Goal: Use online tool/utility: Utilize a website feature to perform a specific function

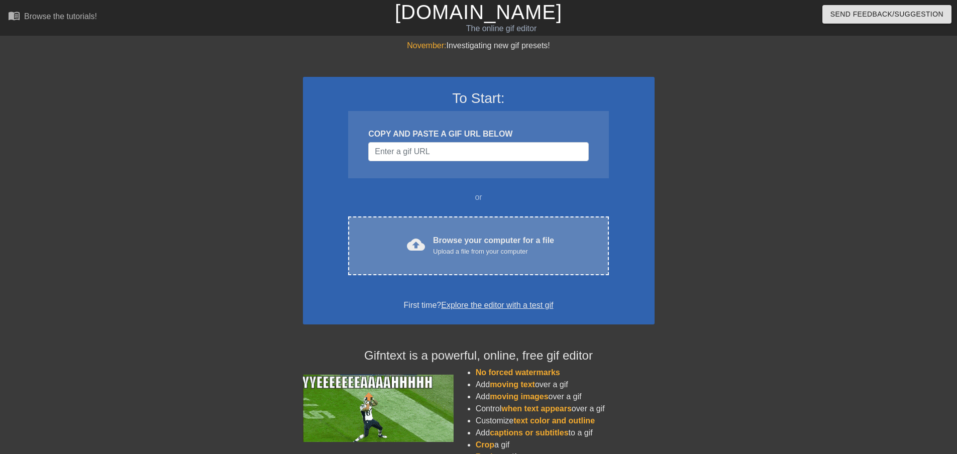
click at [441, 253] on div "Upload a file from your computer" at bounding box center [493, 252] width 121 height 10
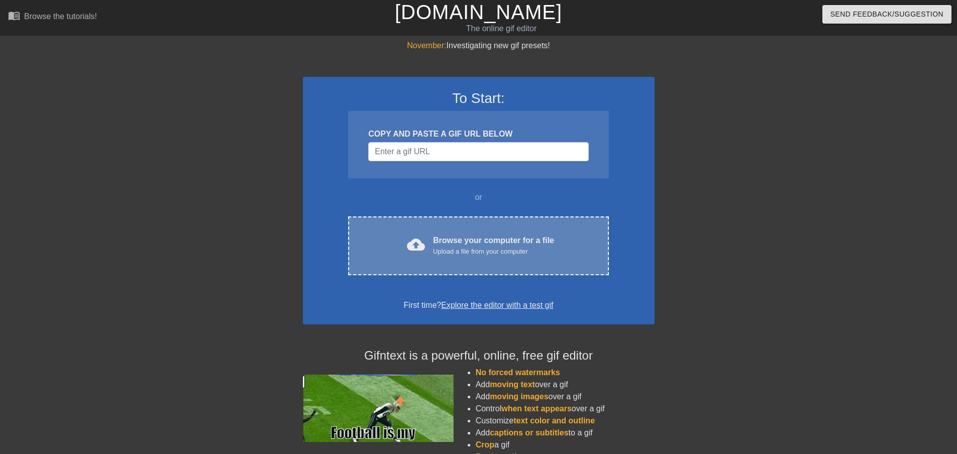
click at [533, 245] on div "Browse your computer for a file Upload a file from your computer" at bounding box center [493, 246] width 121 height 22
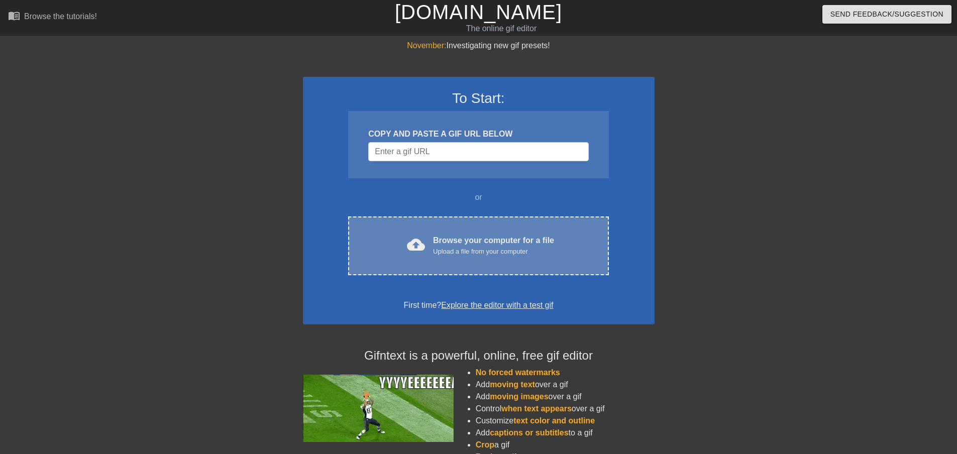
click at [496, 235] on div "Browse your computer for a file Upload a file from your computer" at bounding box center [493, 246] width 121 height 22
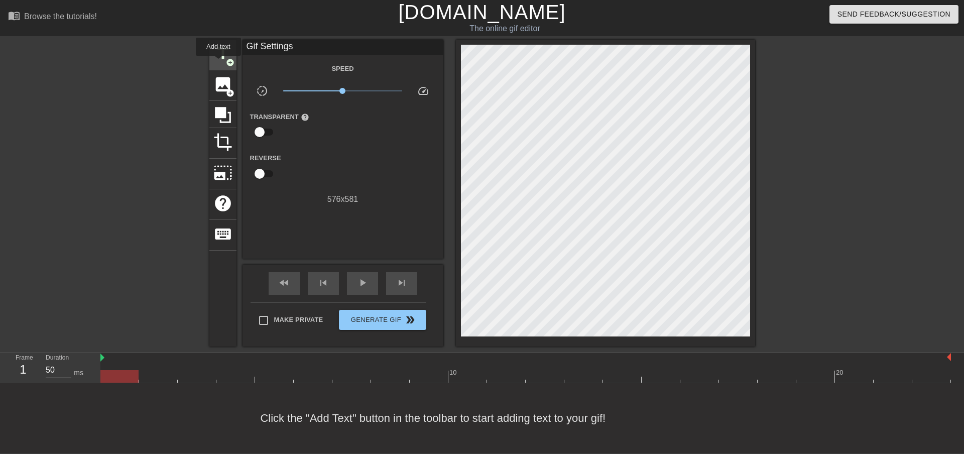
click at [218, 63] on span "title" at bounding box center [222, 53] width 19 height 19
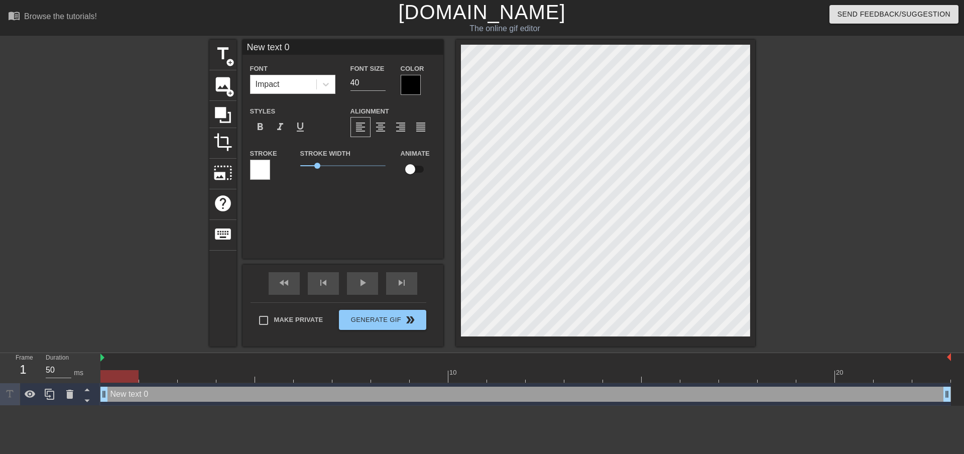
scroll to position [2, 3]
type input "G"
type textarea "G"
type input "Ga"
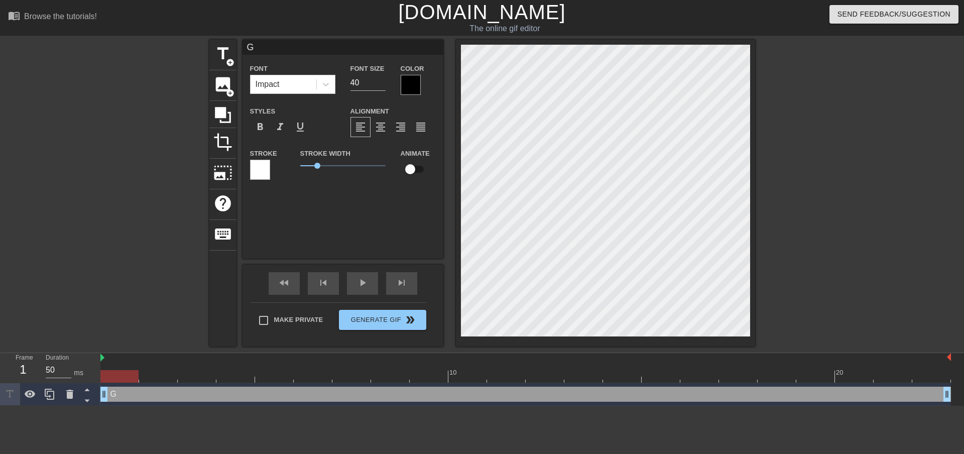
type textarea "Ga"
type input "Gal"
type textarea "Gal"
type input "Gala"
type textarea "Galax"
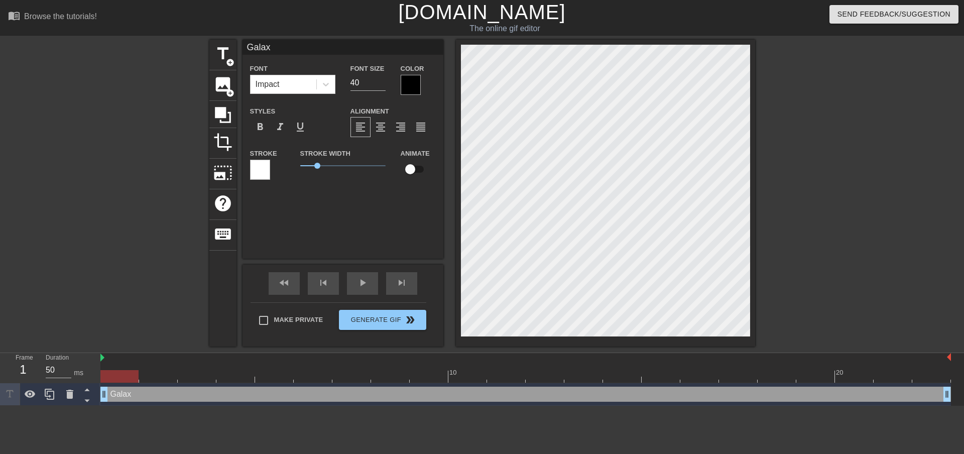
type input "Galaxy"
type textarea "Galaxy"
type input "Galaxy"
type textarea "Galaxy"
type input "Galaxy D"
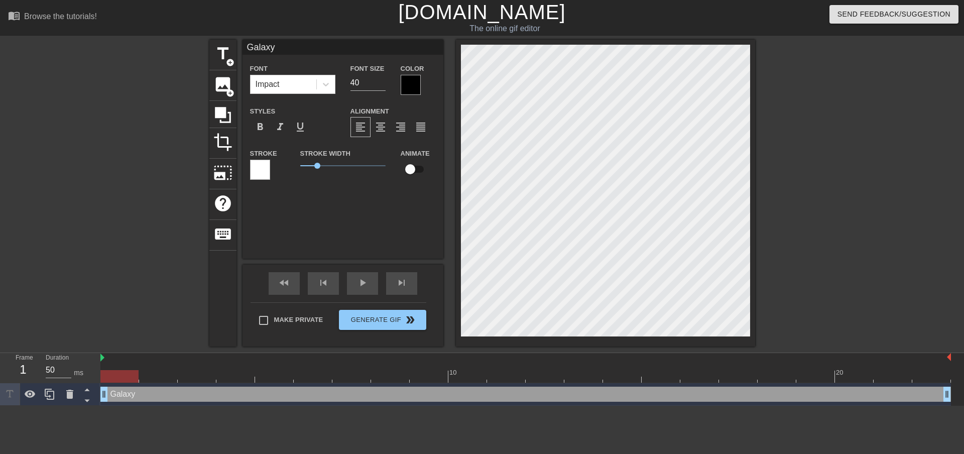
type textarea "Galaxy D"
type input "Galaxy Du"
type textarea "Galaxy Du"
type input "Galaxy Dus"
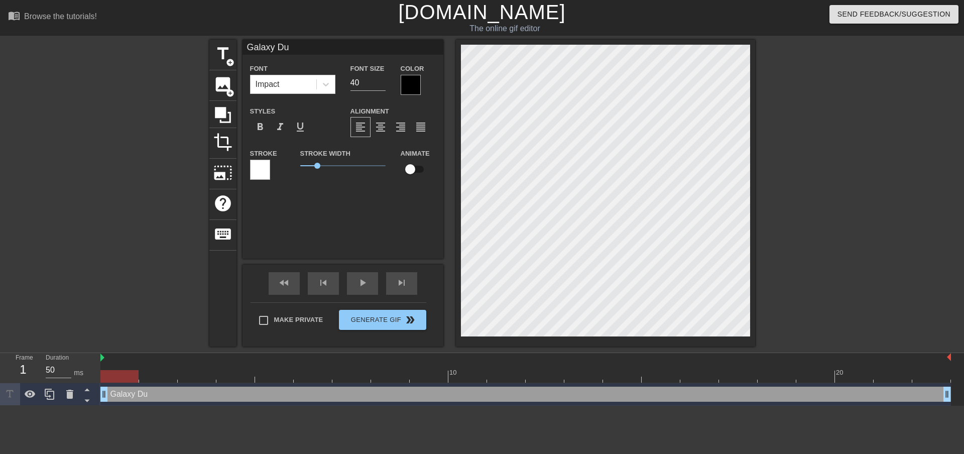
type textarea "Galaxy Dus"
type input "Galaxy Dust"
type textarea "Galaxy Dust"
click at [771, 83] on div at bounding box center [842, 190] width 151 height 301
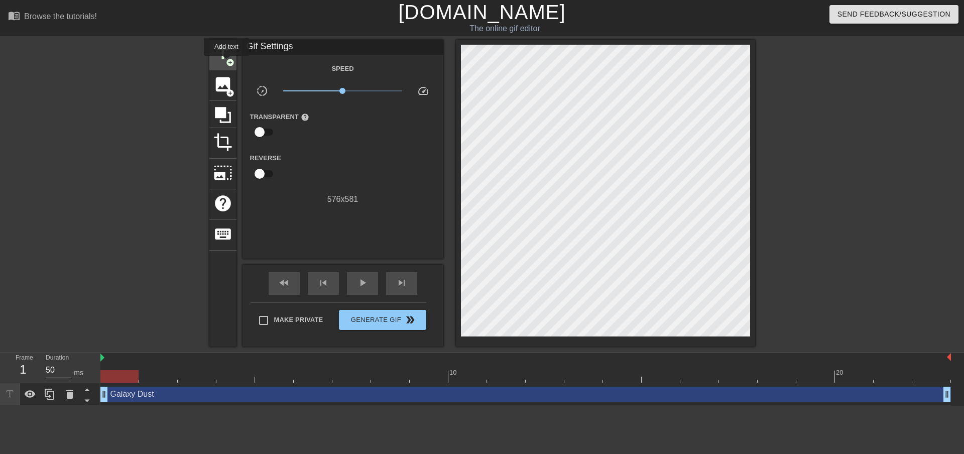
click at [227, 63] on span "add_circle" at bounding box center [230, 62] width 9 height 9
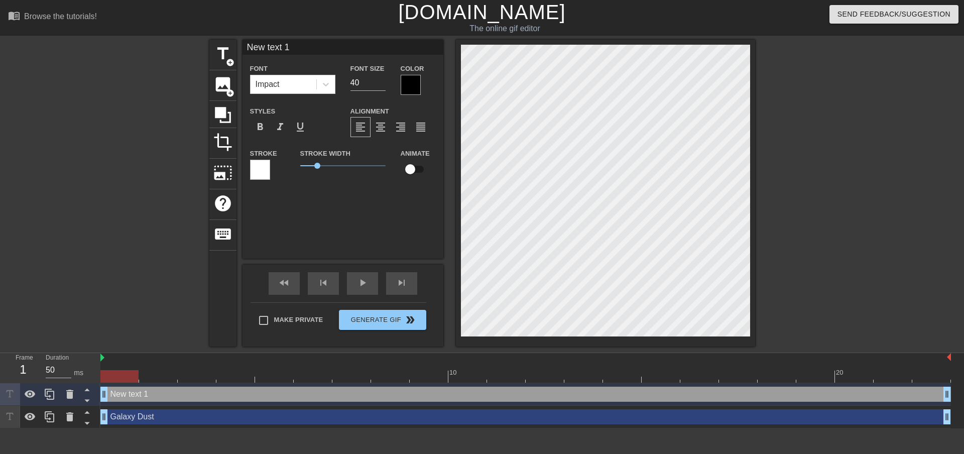
scroll to position [2, 2]
type input "F"
type textarea "F"
type input "FO"
type textarea "FO"
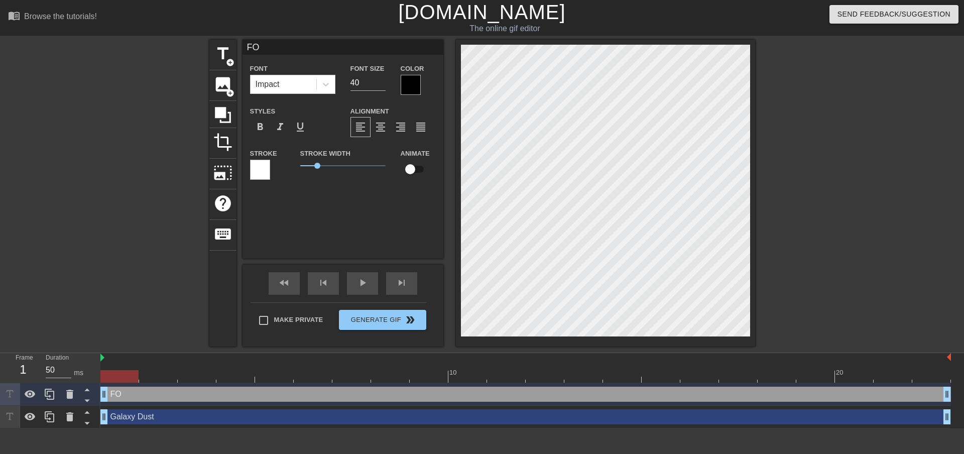
type input "F"
type textarea "F"
type input "Fo"
type textarea "Fo"
type input "For"
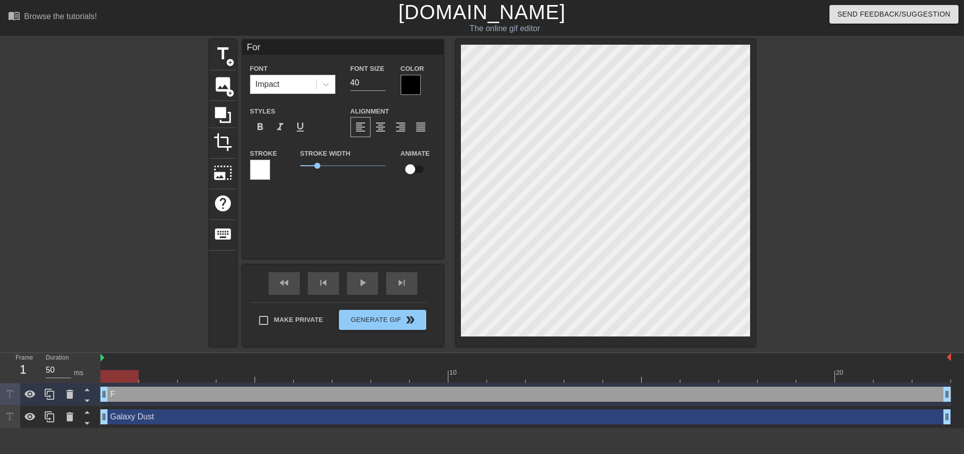
type textarea "For"
type input "For"
type textarea "For"
type input "For C"
type textarea "For C"
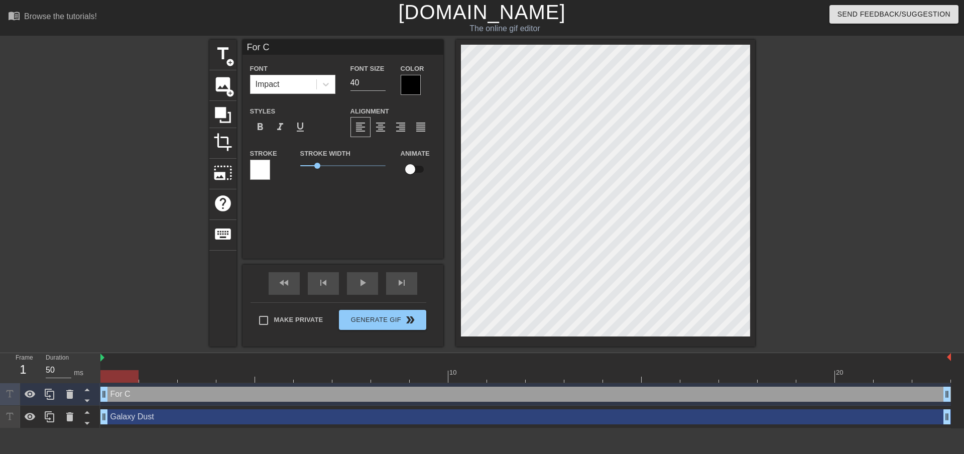
type input "For Ca"
type textarea "For Ca"
type input "For Can"
type textarea "For Can"
type input "For Cana"
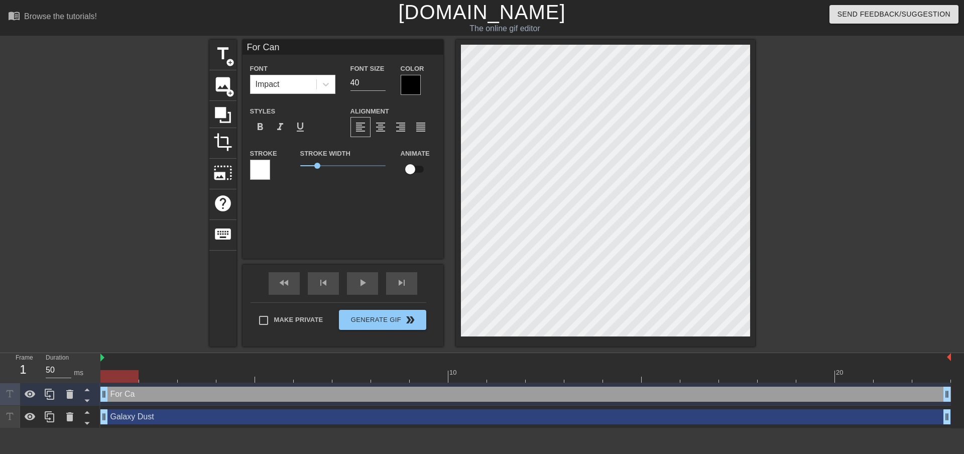
type textarea "For Cana"
type input "For Canad"
type textarea "For Canad"
type input "For Canada"
type textarea "For Canada"
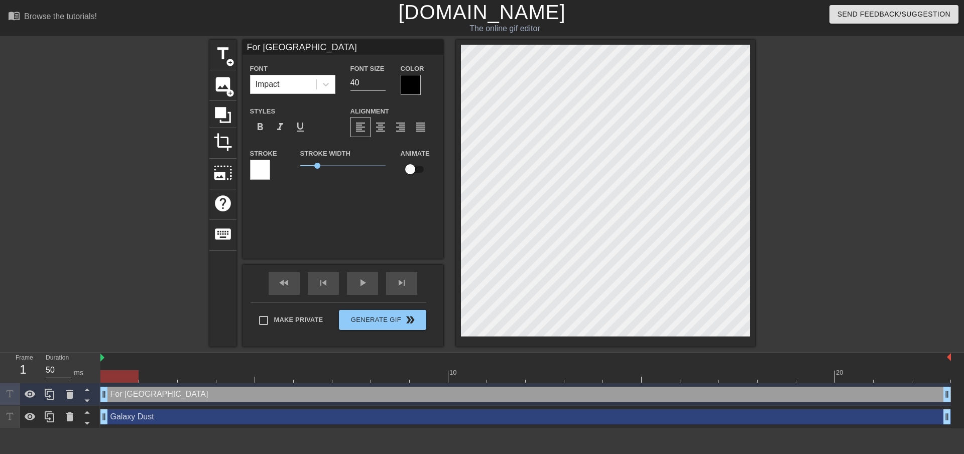
type input "For Canada"
type textarea "For Canada"
type input "For Canada M"
type textarea "For Canada M"
type input "For Canada Mo"
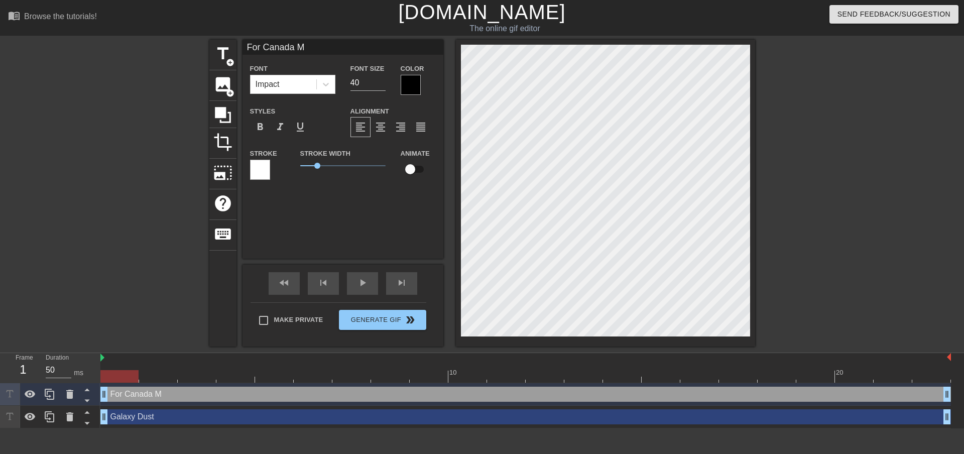
type textarea "For Canada Mo"
type input "For Canada Mod"
type textarea "For Canada Mod"
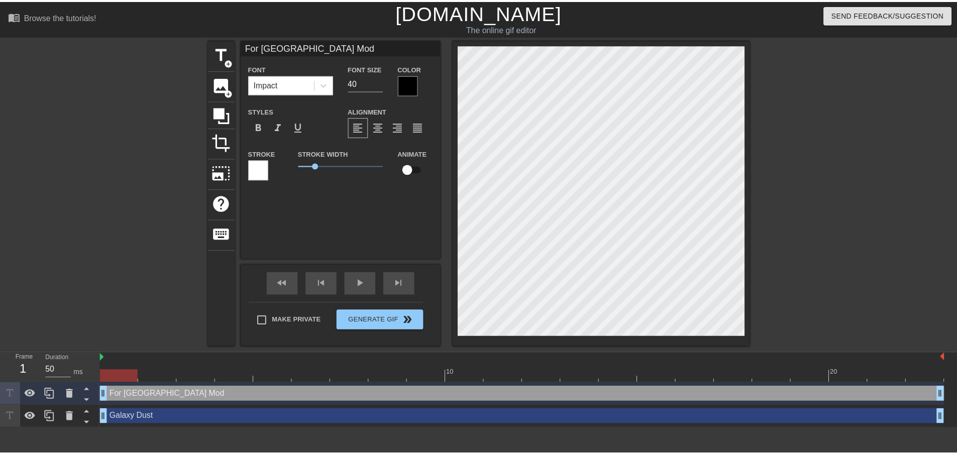
scroll to position [2, 4]
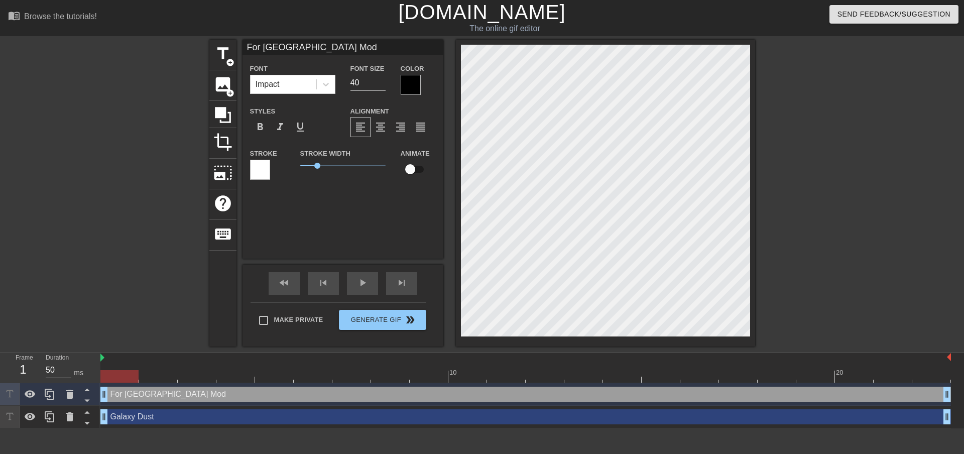
type input "Galaxy Dust"
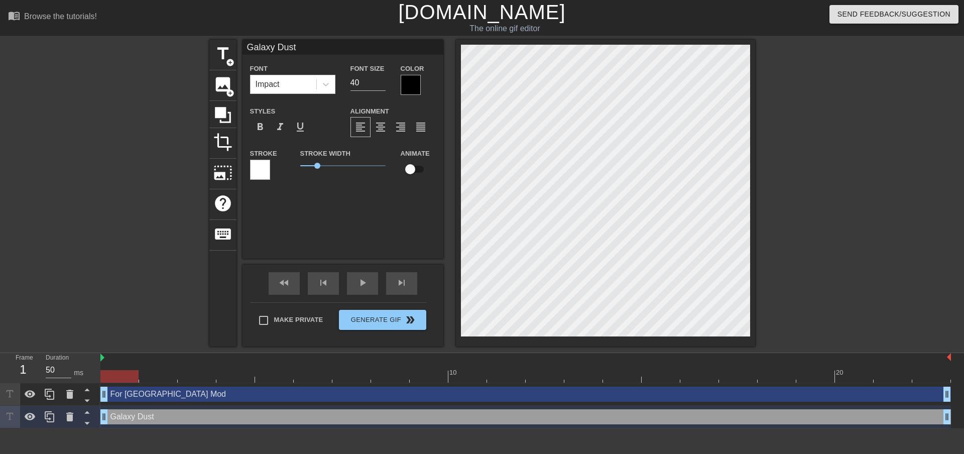
click at [773, 137] on div at bounding box center [842, 190] width 151 height 301
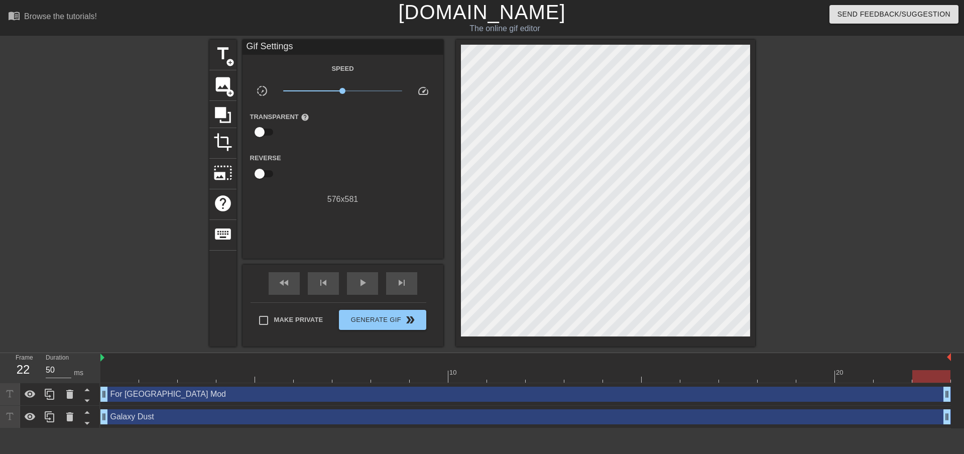
drag, startPoint x: 124, startPoint y: 370, endPoint x: 945, endPoint y: 382, distance: 821.3
click at [945, 382] on div at bounding box center [932, 376] width 38 height 13
click at [272, 322] on input "Make Private" at bounding box center [263, 320] width 21 height 21
checkbox input "true"
click at [225, 110] on icon at bounding box center [223, 115] width 16 height 16
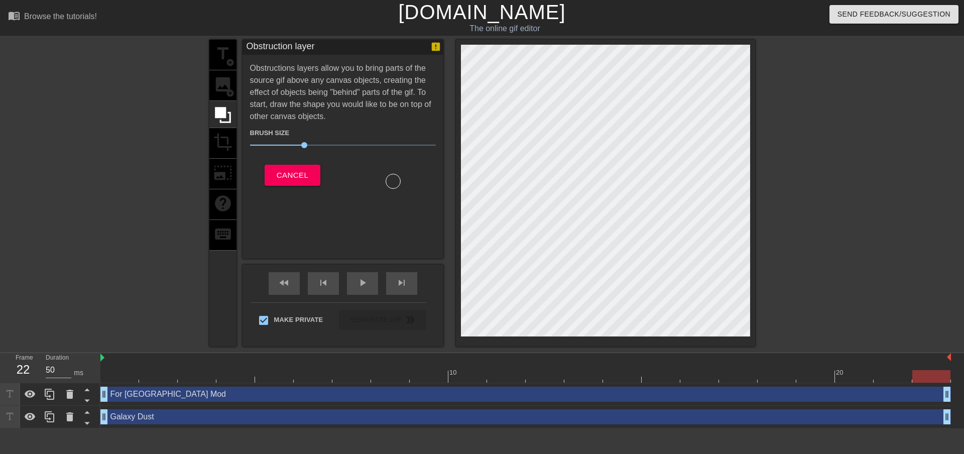
click at [227, 82] on div "title add_circle image add_circle crop photo_size_select_large help keyboard" at bounding box center [222, 193] width 27 height 307
click at [271, 178] on button "Cancel" at bounding box center [293, 175] width 56 height 21
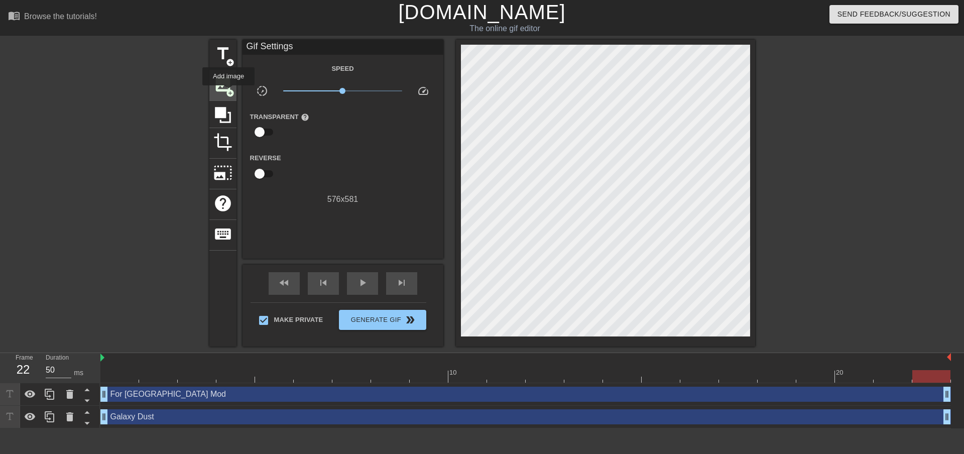
click at [229, 92] on span "add_circle" at bounding box center [230, 93] width 9 height 9
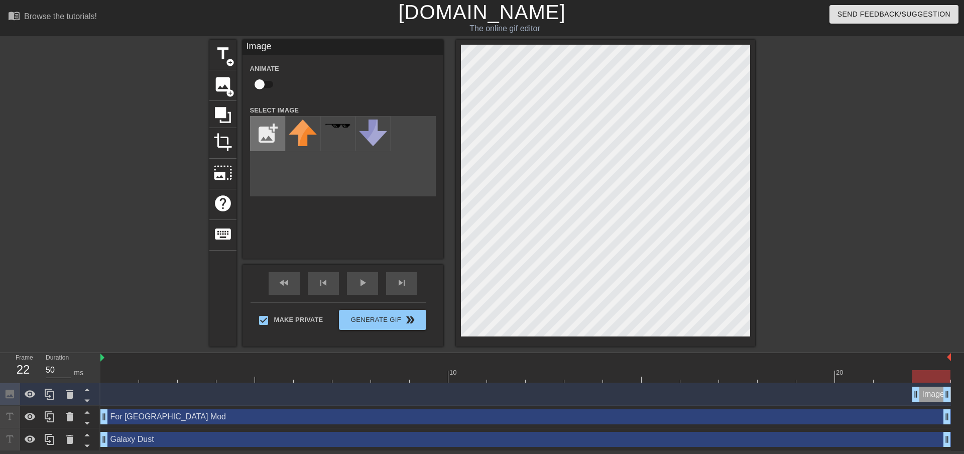
click at [274, 141] on input "file" at bounding box center [268, 134] width 34 height 34
type input "C:\fakepath\dg.png"
click at [304, 139] on img at bounding box center [303, 141] width 28 height 42
click at [306, 129] on img at bounding box center [303, 141] width 28 height 42
click at [775, 284] on div at bounding box center [842, 190] width 151 height 301
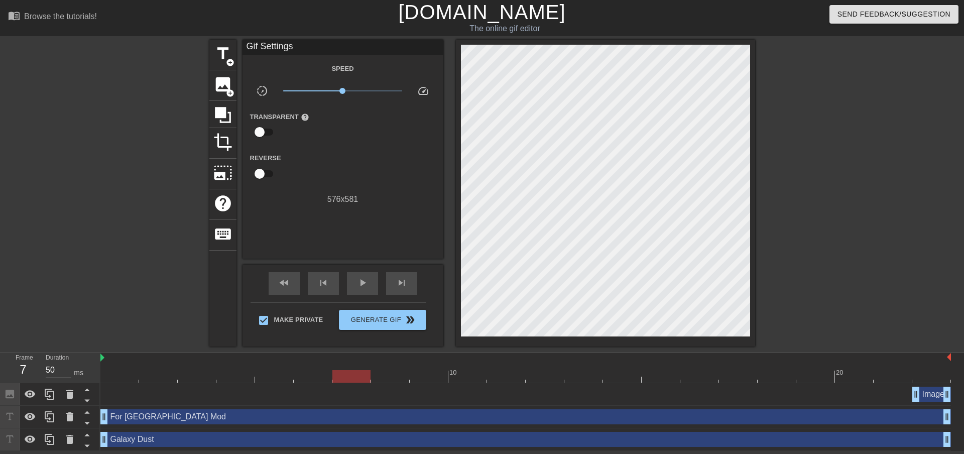
drag, startPoint x: 147, startPoint y: 379, endPoint x: 343, endPoint y: 368, distance: 196.2
click at [343, 368] on div "10 20" at bounding box center [525, 368] width 851 height 30
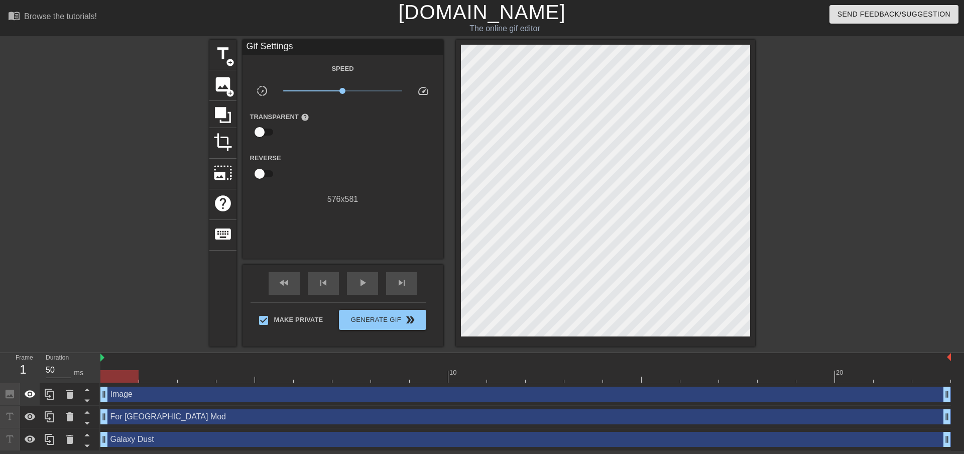
drag, startPoint x: 914, startPoint y: 391, endPoint x: 36, endPoint y: 396, distance: 878.0
click at [36, 396] on div "Frame 1 Duration 50 ms 10 20 Image drag_handle drag_handle For Canada Mod drag_…" at bounding box center [482, 402] width 964 height 98
drag, startPoint x: 129, startPoint y: 376, endPoint x: 995, endPoint y: 377, distance: 866.4
click at [956, 377] on html "menu_book Browse the tutorials! Gifntext.com The online gif editor Send Feedbac…" at bounding box center [482, 225] width 964 height 451
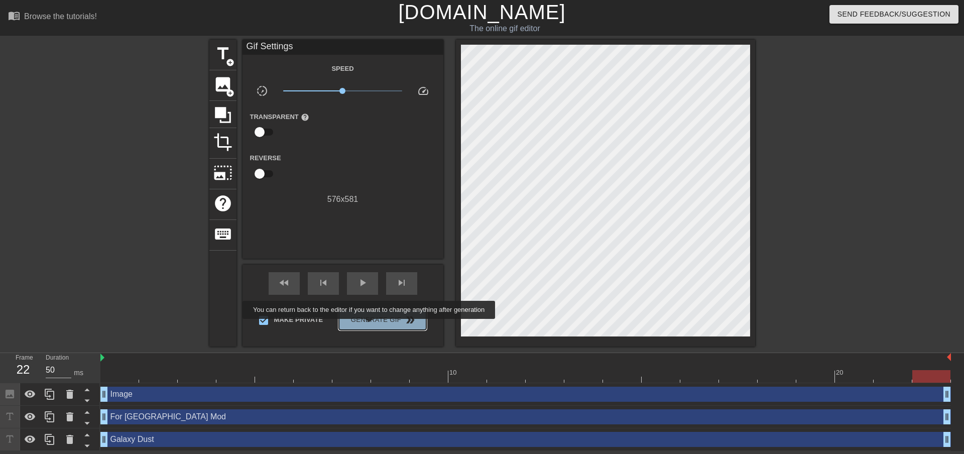
click at [370, 326] on button "Generate Gif double_arrow" at bounding box center [382, 320] width 87 height 20
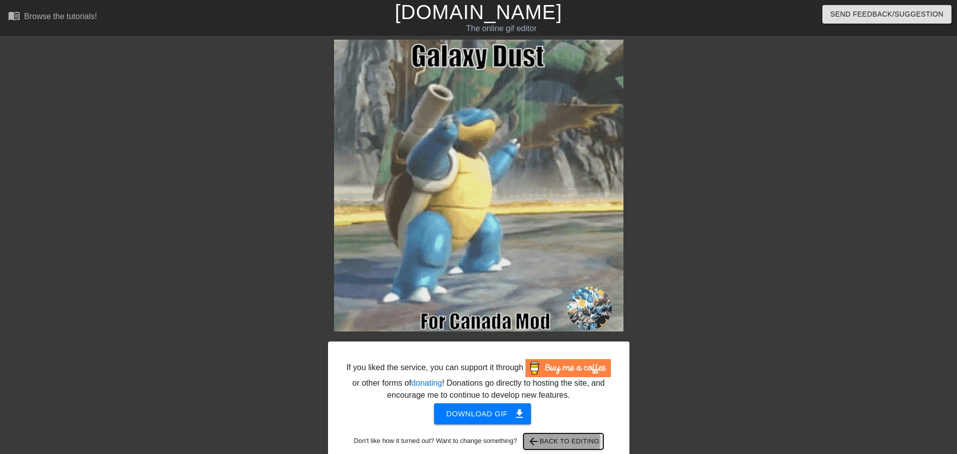
click at [558, 440] on span "arrow_back Back to Editing" at bounding box center [563, 441] width 72 height 12
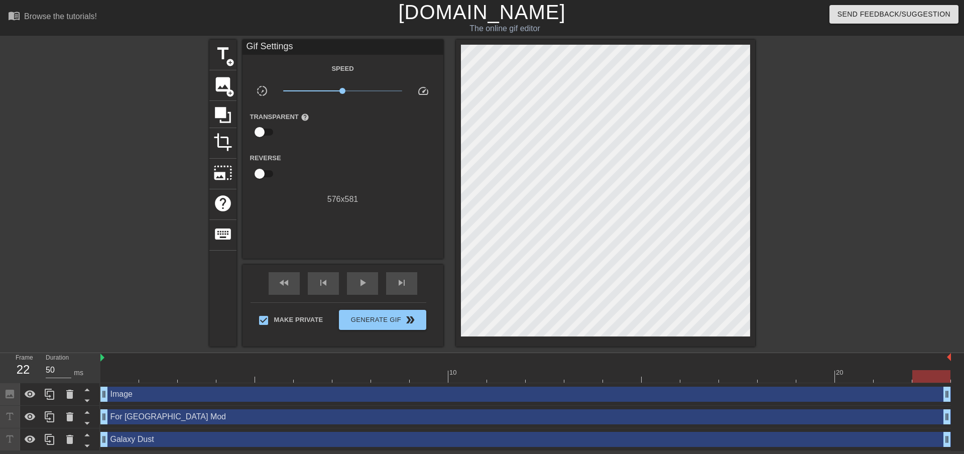
click at [783, 251] on div at bounding box center [842, 190] width 151 height 301
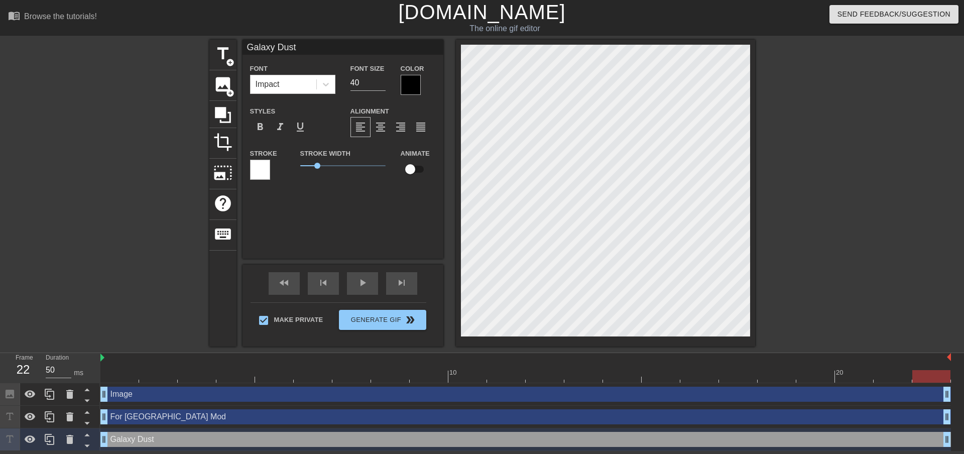
click at [909, 176] on div at bounding box center [842, 190] width 151 height 301
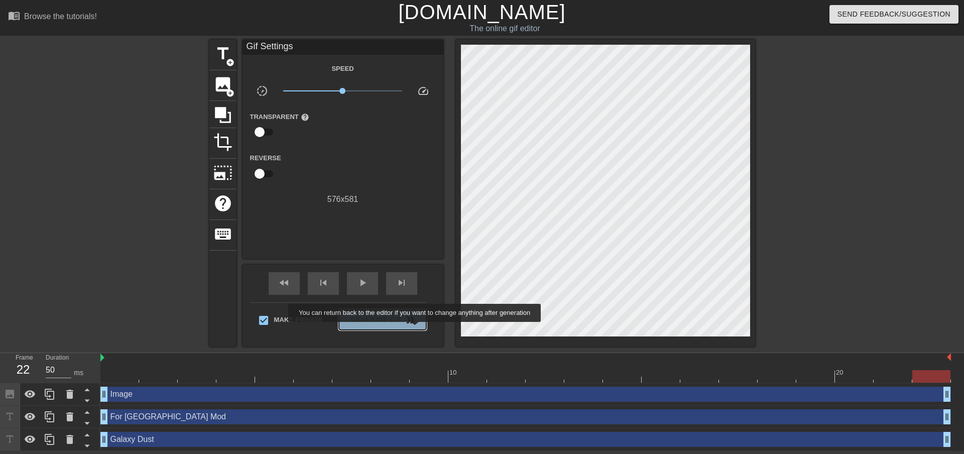
click at [416, 329] on button "Generate Gif double_arrow" at bounding box center [382, 320] width 87 height 20
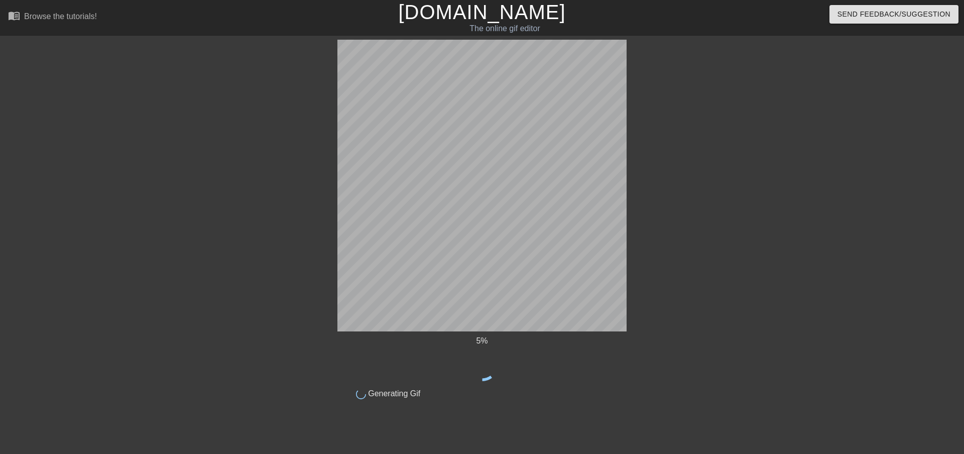
click at [808, 215] on div "5 % done Generating Gif title add_circle image add_circle crop photo_size_selec…" at bounding box center [482, 220] width 964 height 360
click at [294, 364] on div "5 % done Generating Gif title add_circle image add_circle crop photo_size_selec…" at bounding box center [482, 220] width 964 height 360
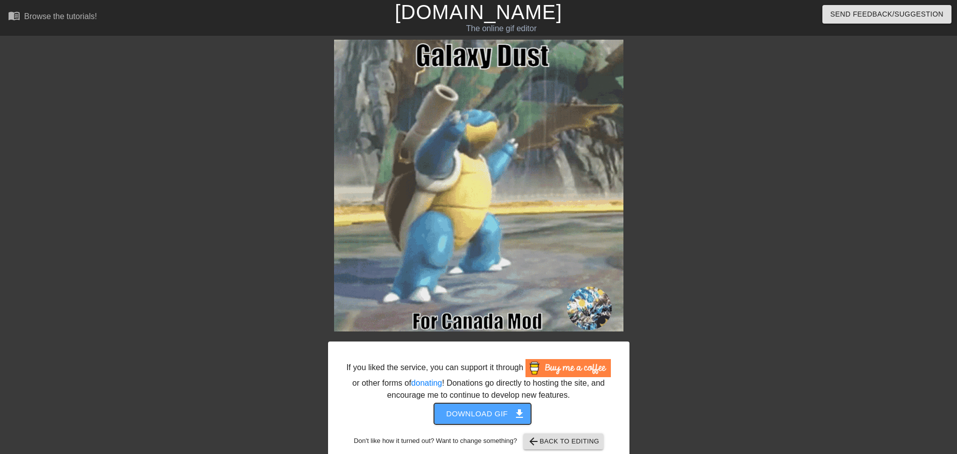
click at [508, 418] on span "Download gif get_app" at bounding box center [482, 413] width 73 height 13
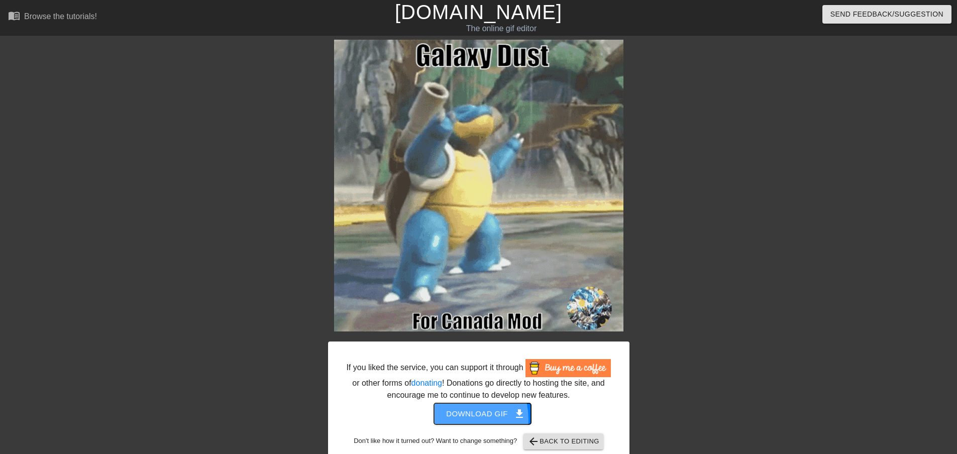
click at [448, 420] on button "Download gif get_app" at bounding box center [482, 413] width 97 height 21
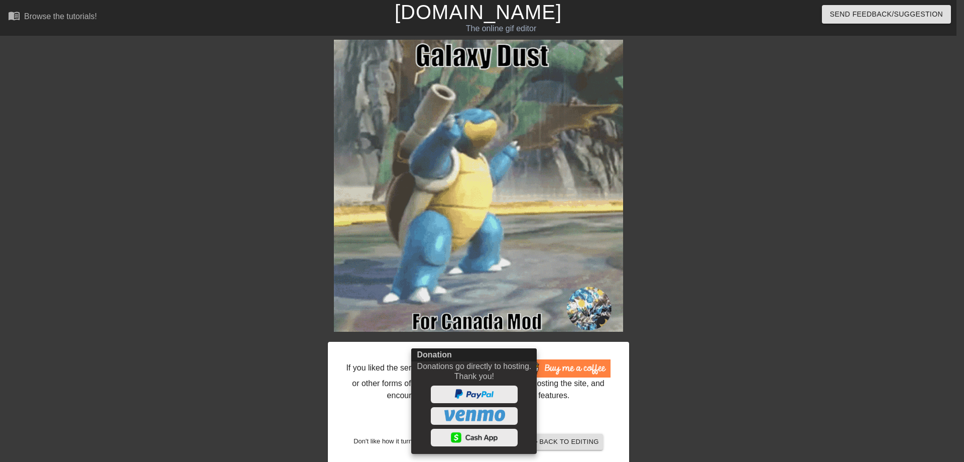
click at [577, 419] on div at bounding box center [482, 231] width 964 height 462
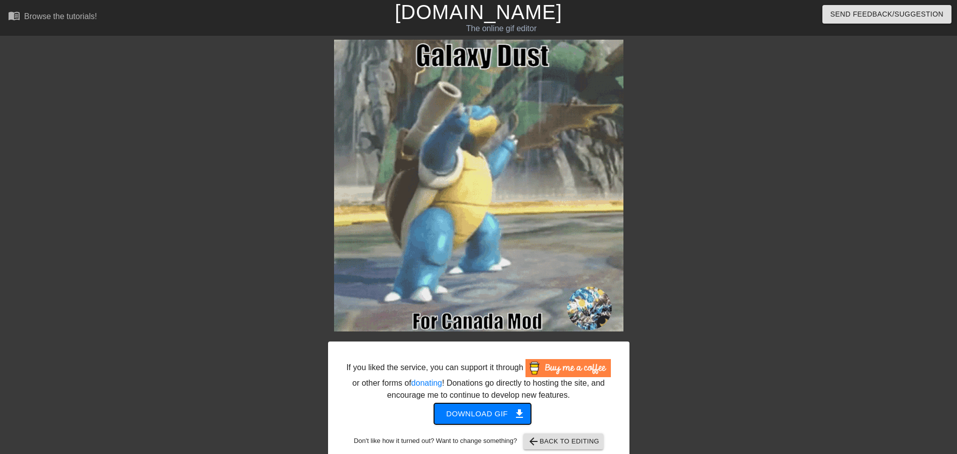
click at [454, 409] on span "Download gif get_app" at bounding box center [482, 413] width 73 height 13
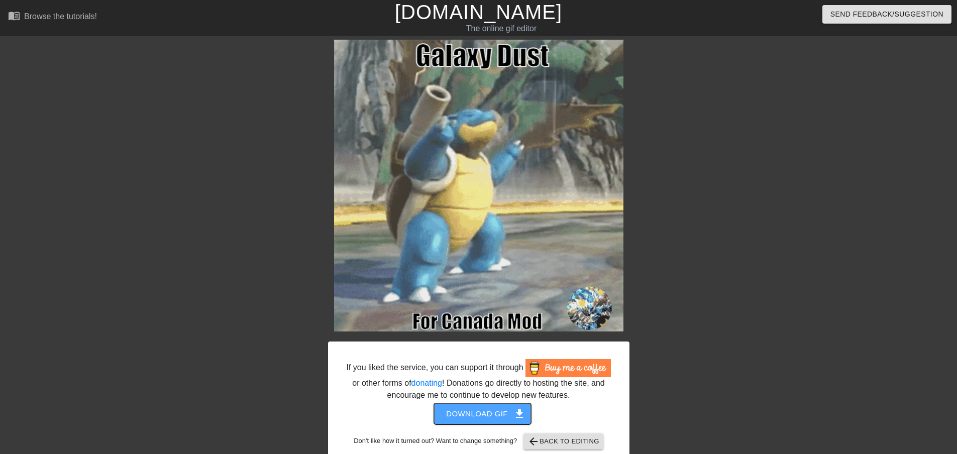
click at [503, 414] on span "Download gif get_app" at bounding box center [482, 413] width 73 height 13
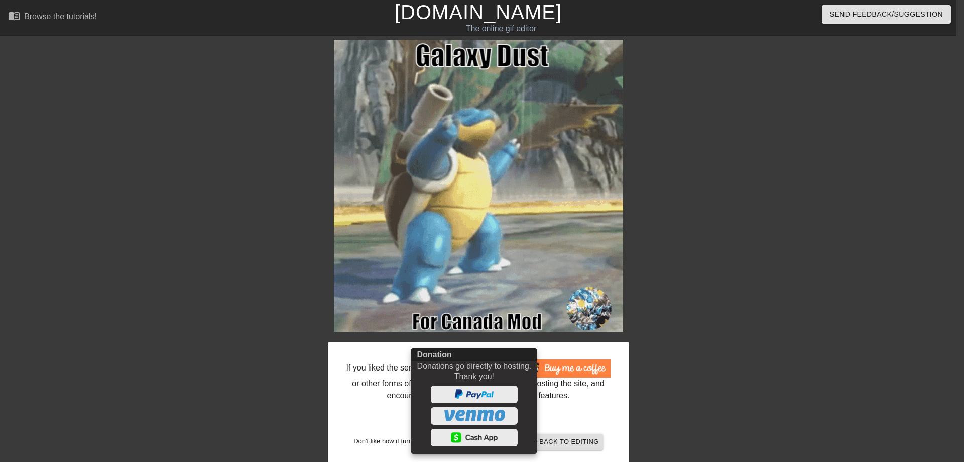
click at [909, 220] on div at bounding box center [482, 231] width 964 height 462
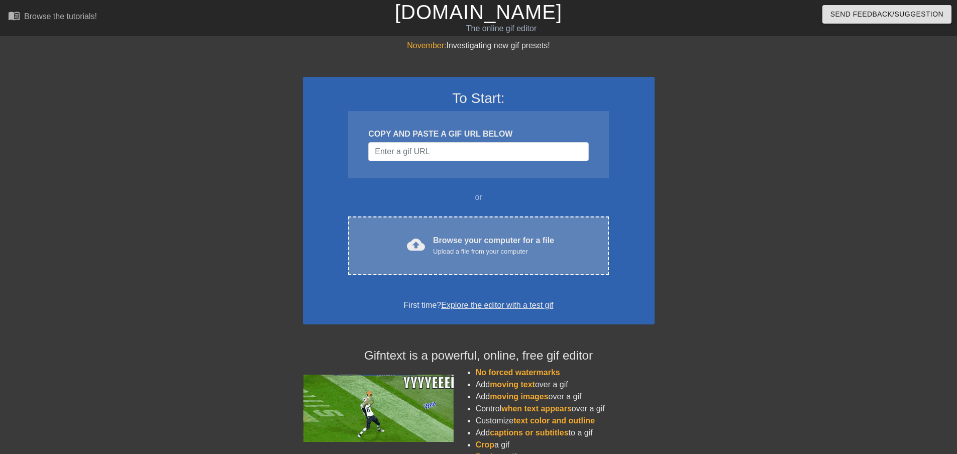
click at [490, 255] on div "Upload a file from your computer" at bounding box center [493, 252] width 121 height 10
